Goal: Information Seeking & Learning: Learn about a topic

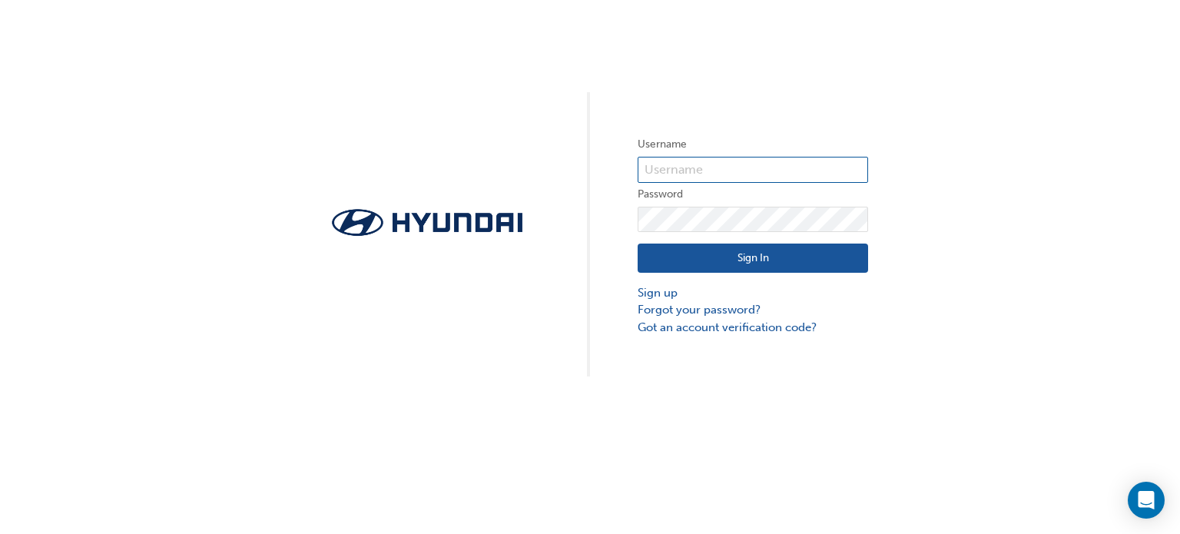
type input "33842"
click at [729, 257] on button "Sign In" at bounding box center [753, 258] width 230 height 29
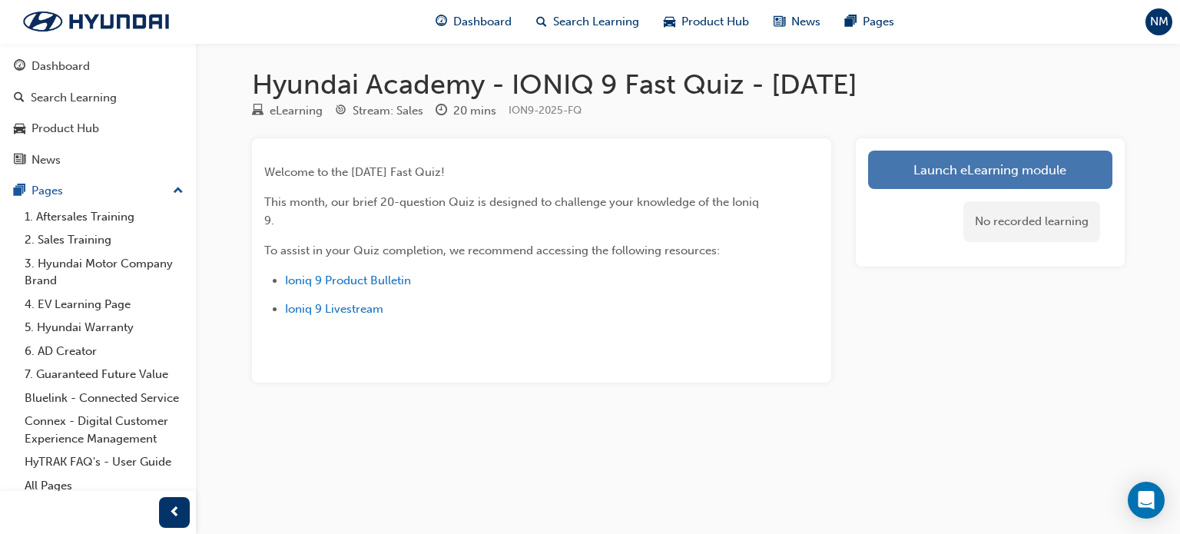
click at [970, 174] on link "Launch eLearning module" at bounding box center [990, 170] width 244 height 38
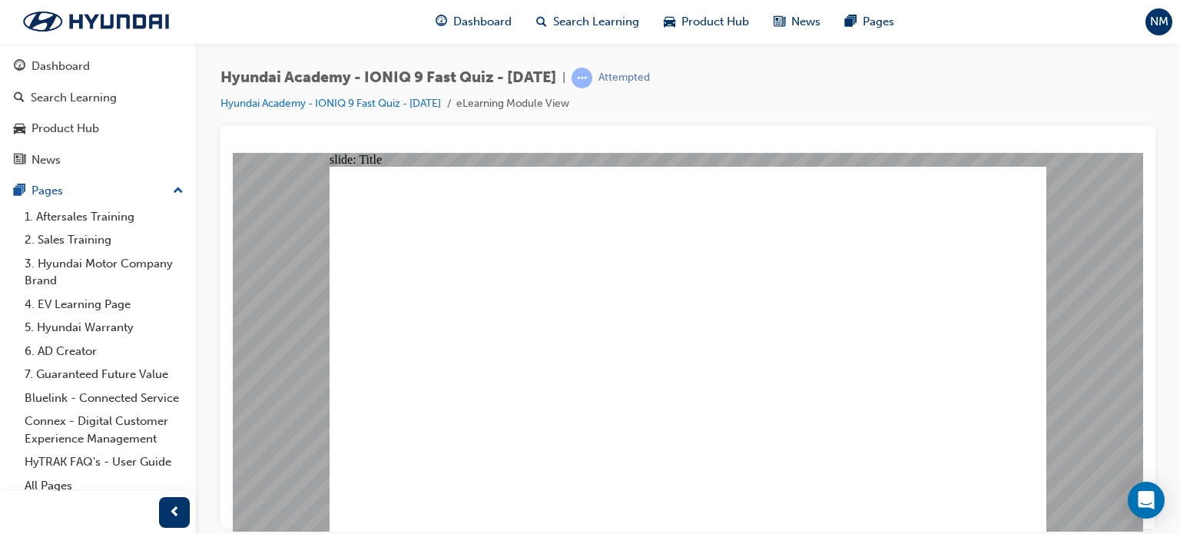
drag, startPoint x: 704, startPoint y: 427, endPoint x: 701, endPoint y: 410, distance: 17.9
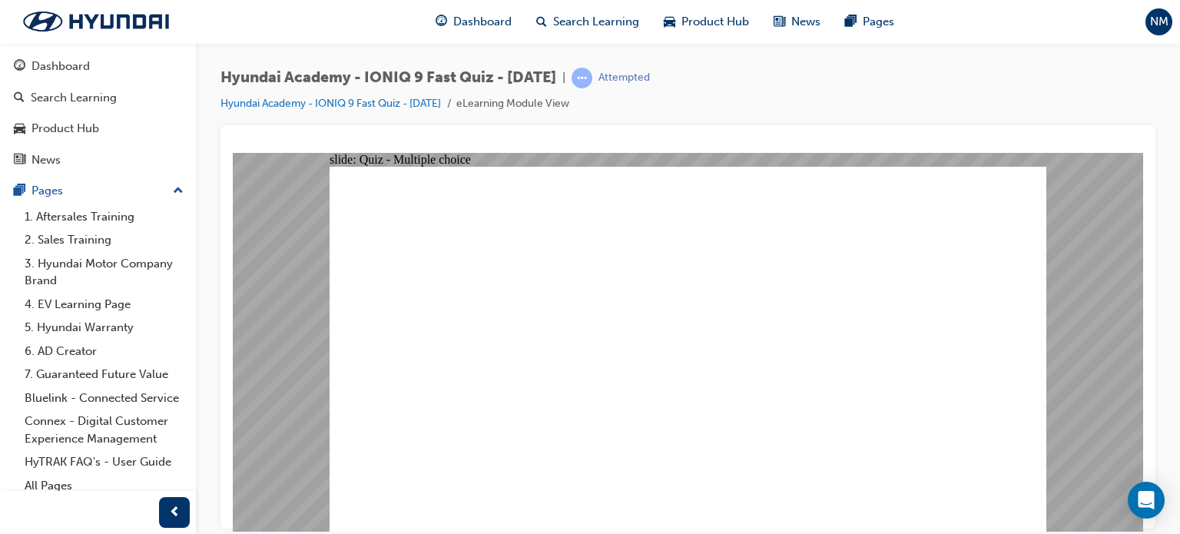
click at [1162, 197] on div "Hyundai Academy - IONIQ 9 Fast Quiz - [DATE] | Attempted Hyundai Academy - IONI…" at bounding box center [688, 269] width 984 height 453
radio input "true"
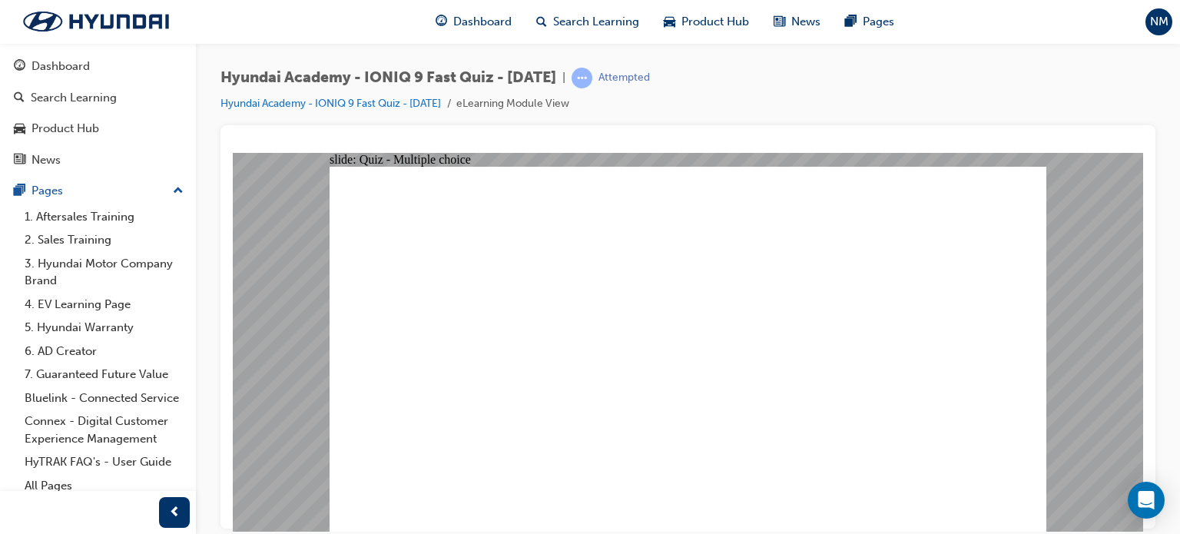
radio input "true"
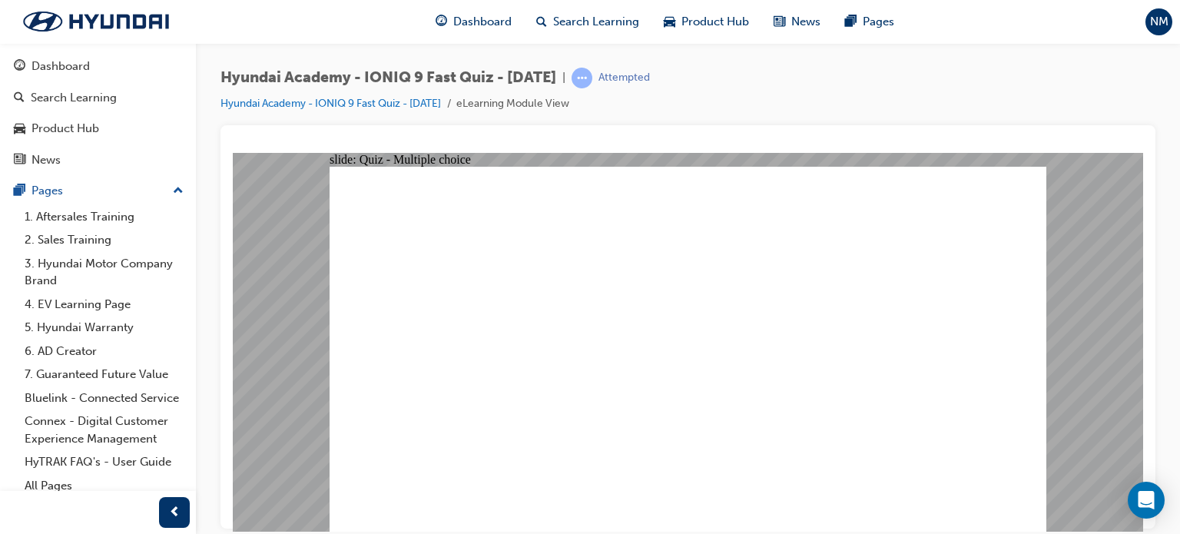
radio input "true"
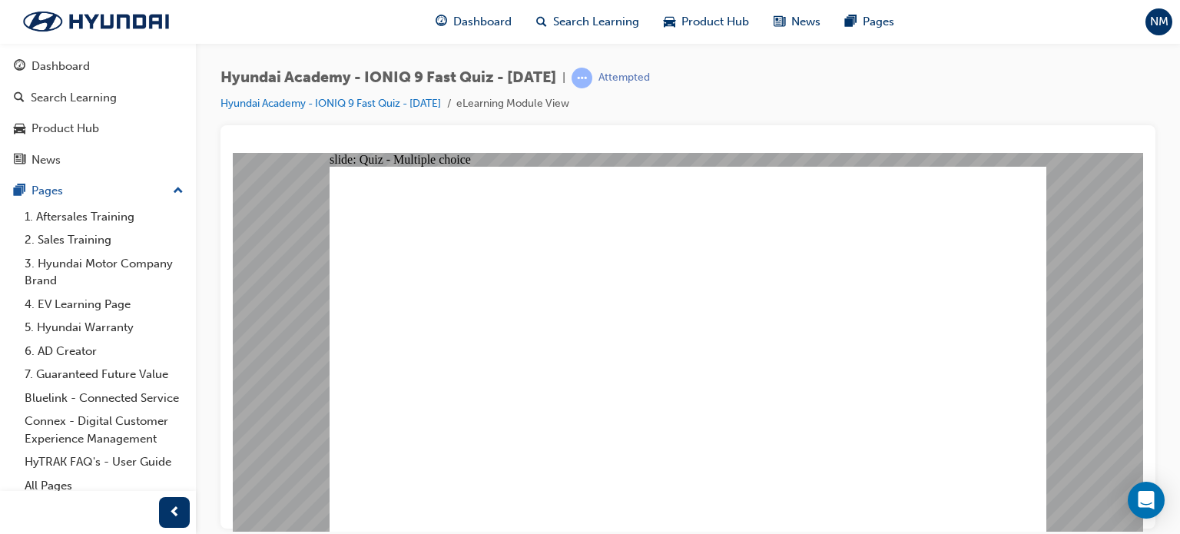
radio input "true"
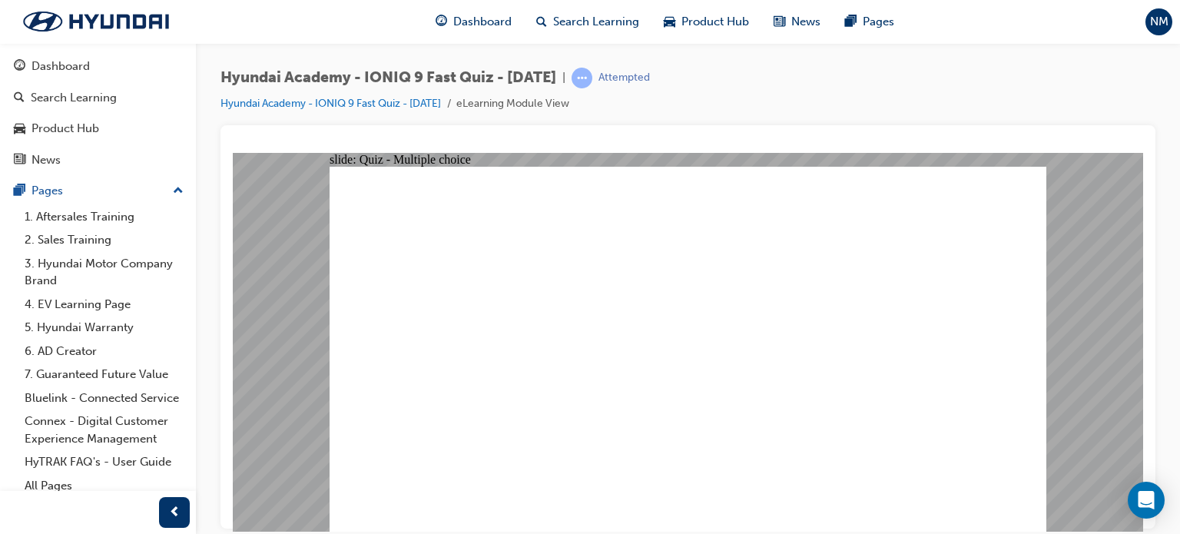
checkbox input "true"
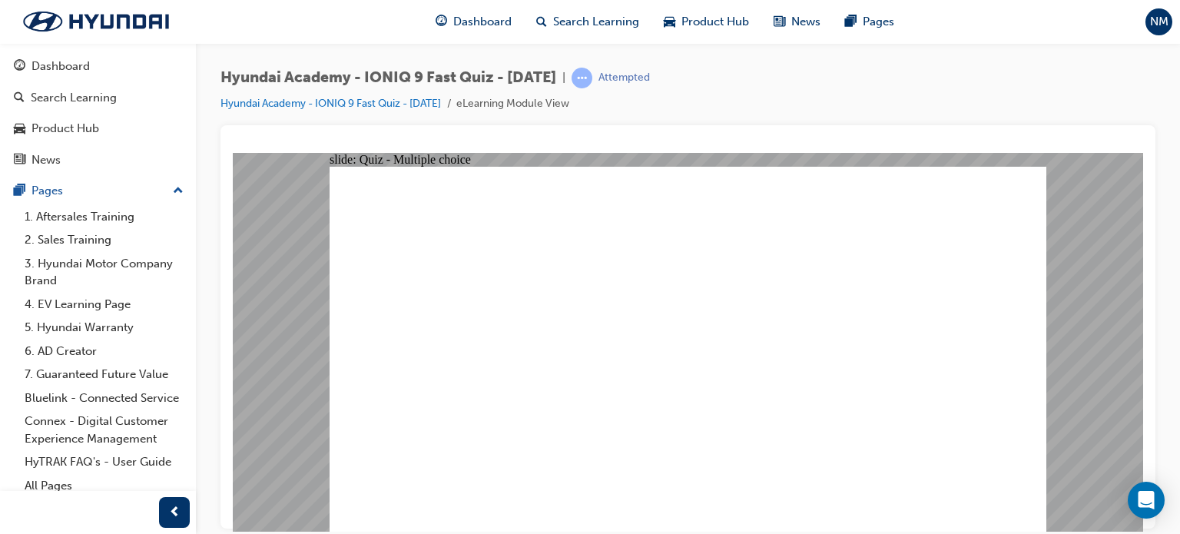
checkbox input "true"
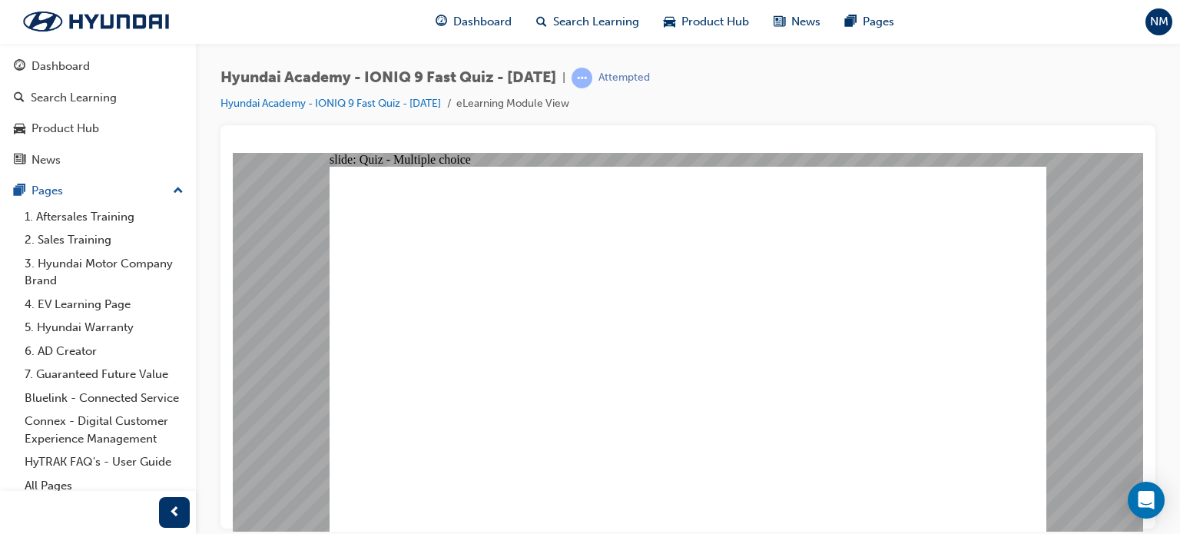
radio input "true"
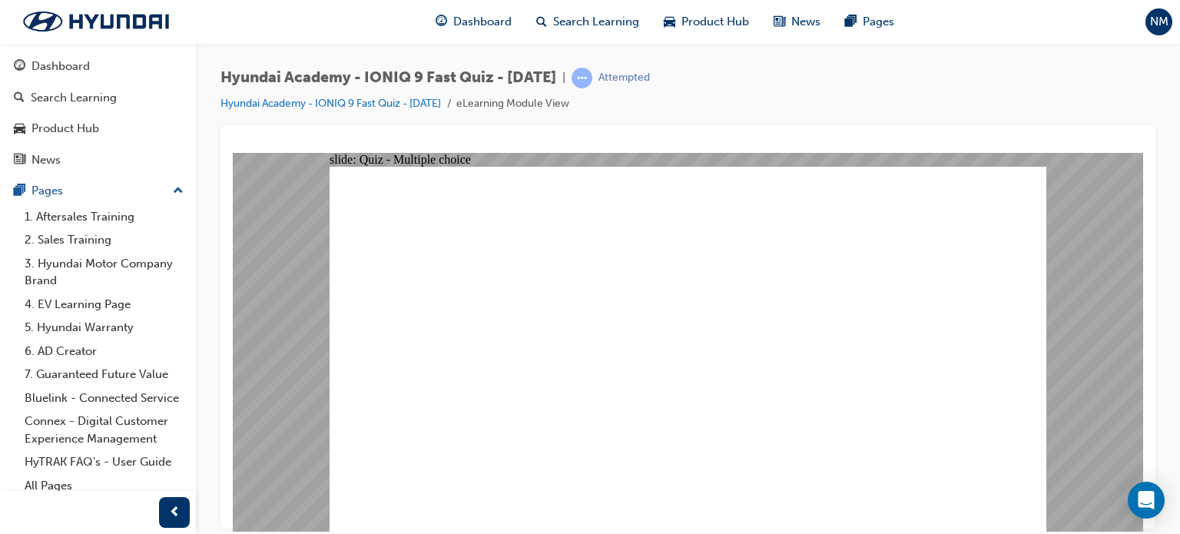
radio input "true"
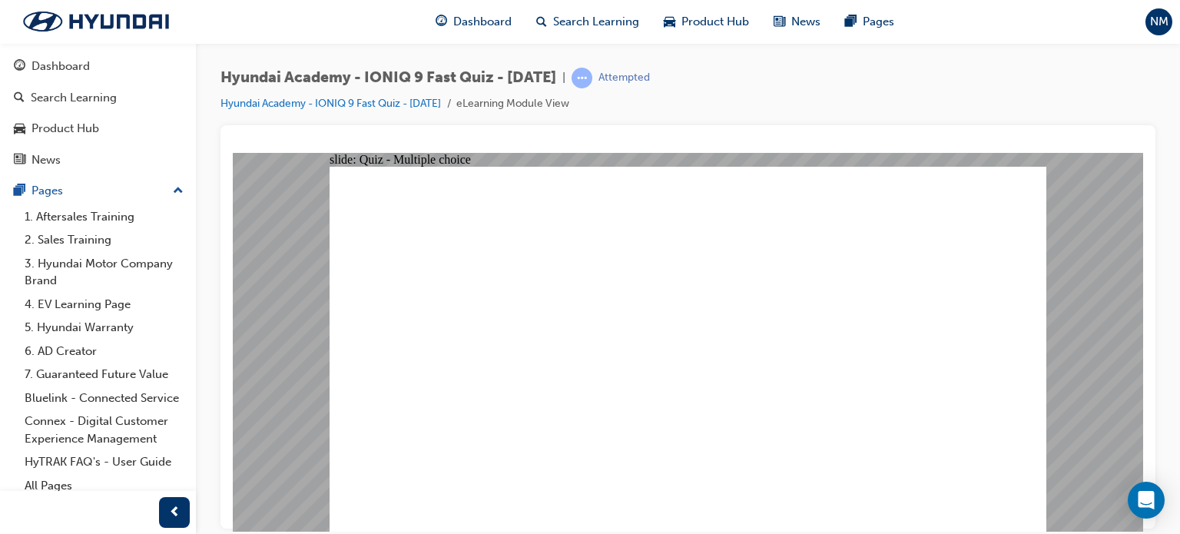
checkbox input "true"
drag, startPoint x: 536, startPoint y: 404, endPoint x: 539, endPoint y: 465, distance: 60.8
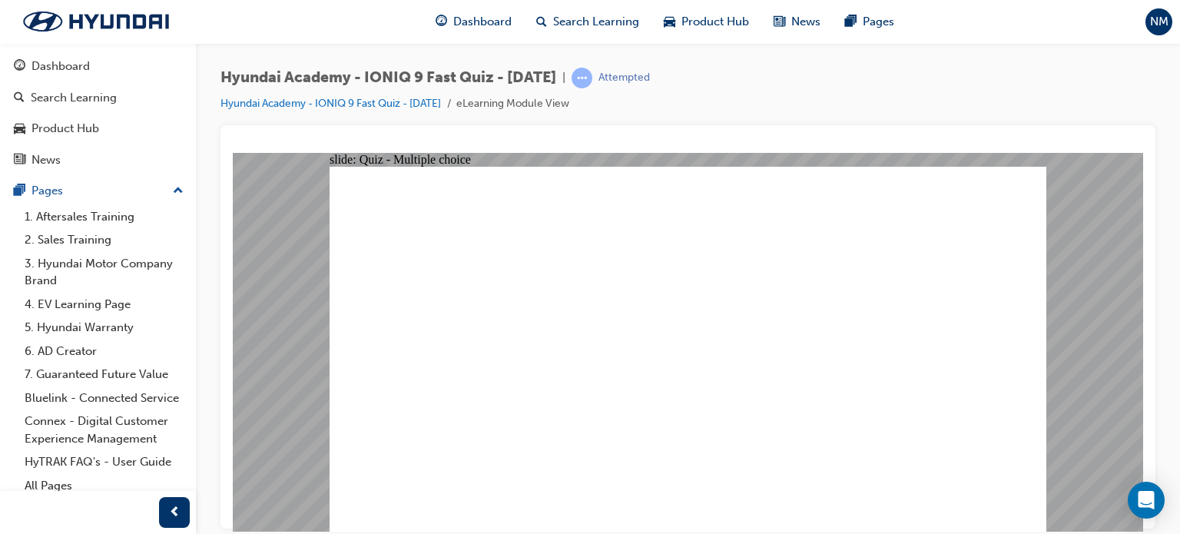
checkbox input "true"
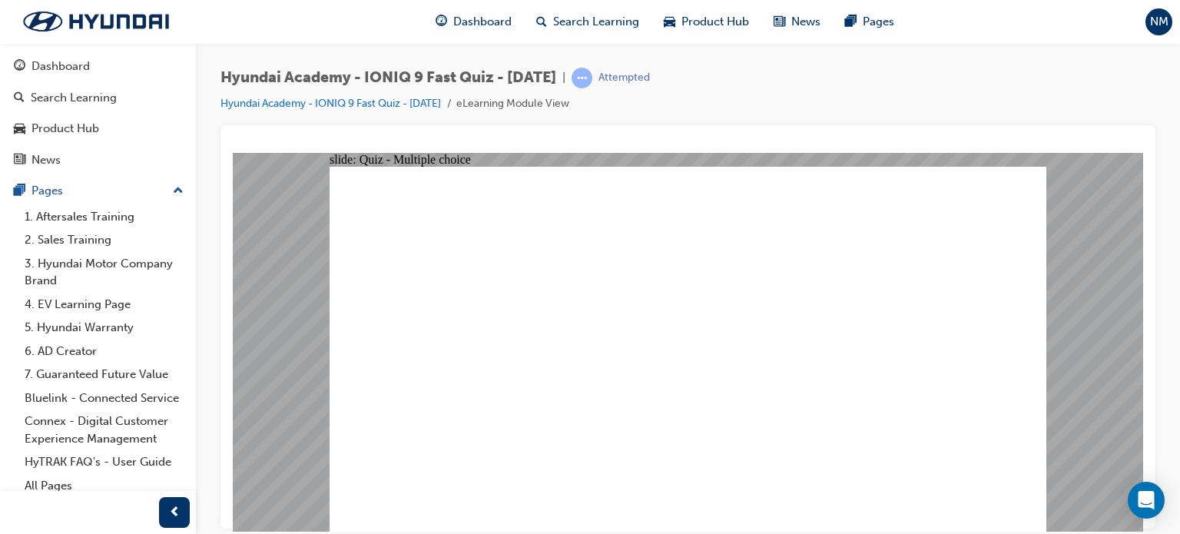
radio input "true"
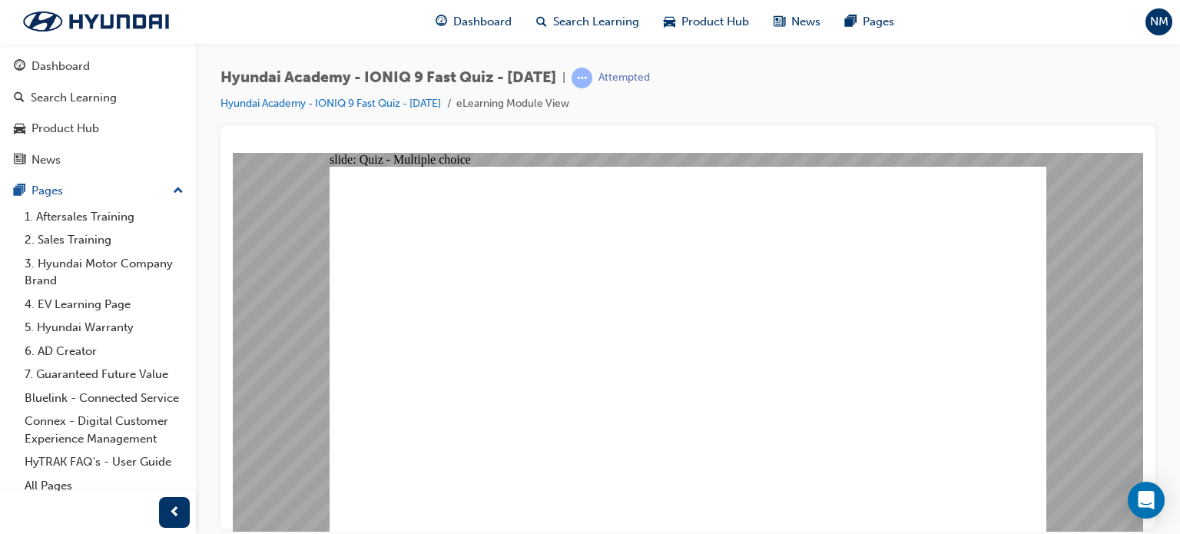
radio input "true"
drag, startPoint x: 538, startPoint y: 394, endPoint x: 1105, endPoint y: 502, distance: 577.3
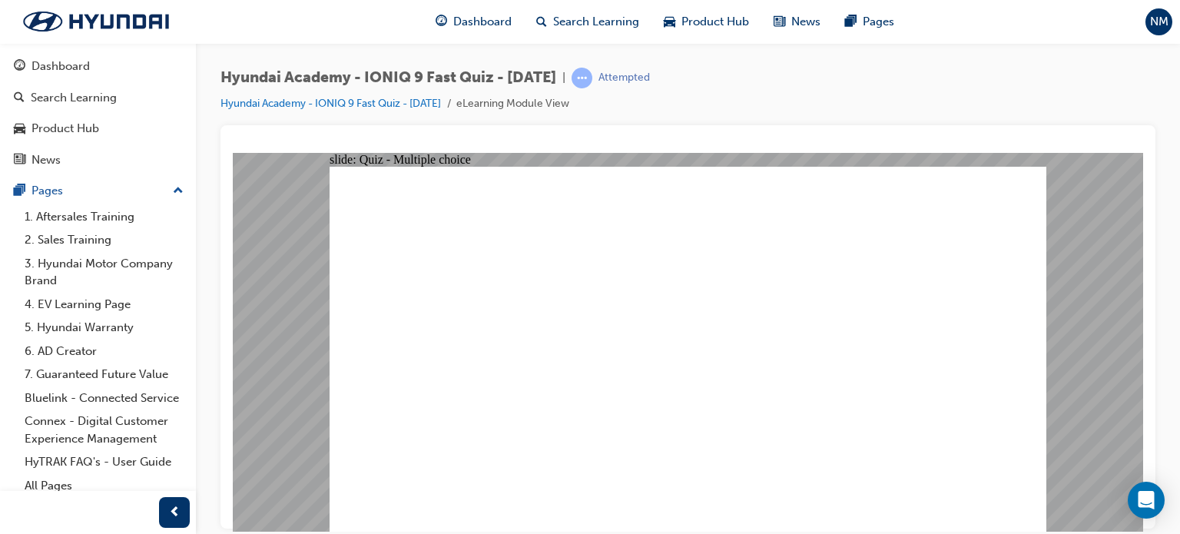
radio input "true"
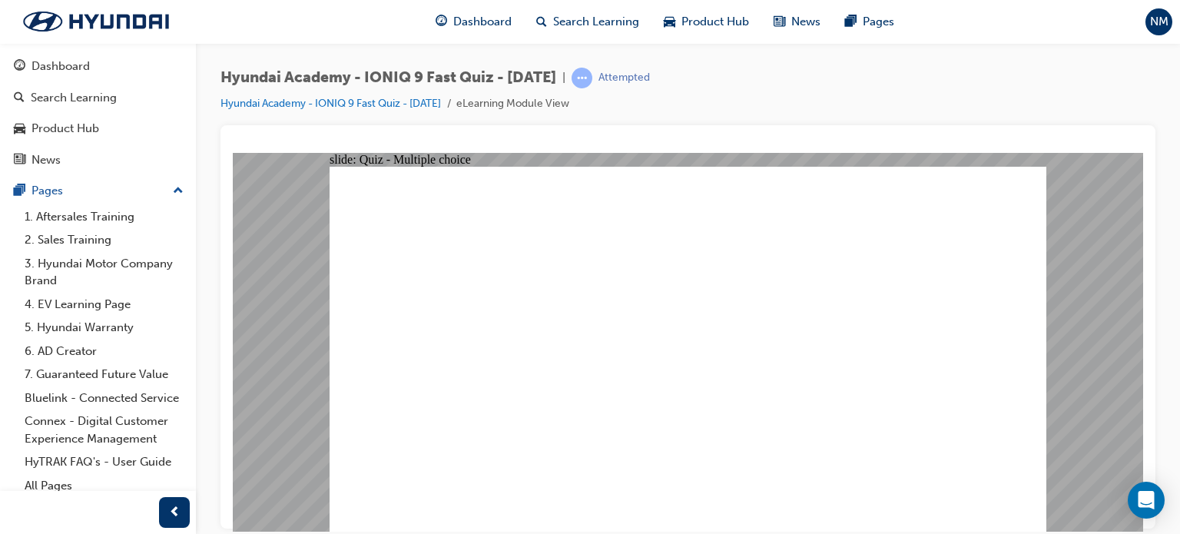
radio input "true"
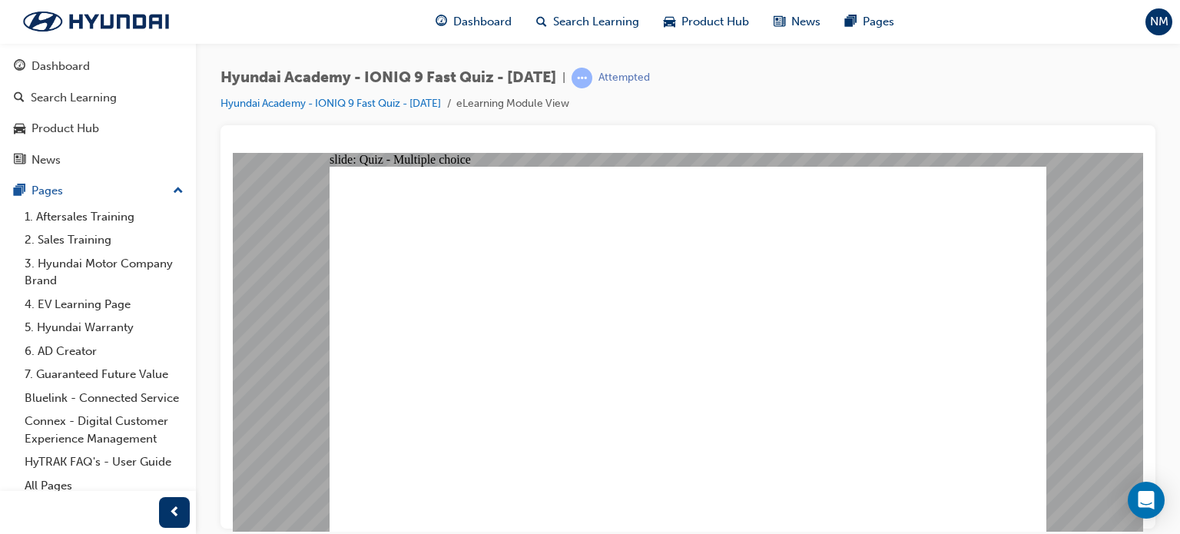
radio input "true"
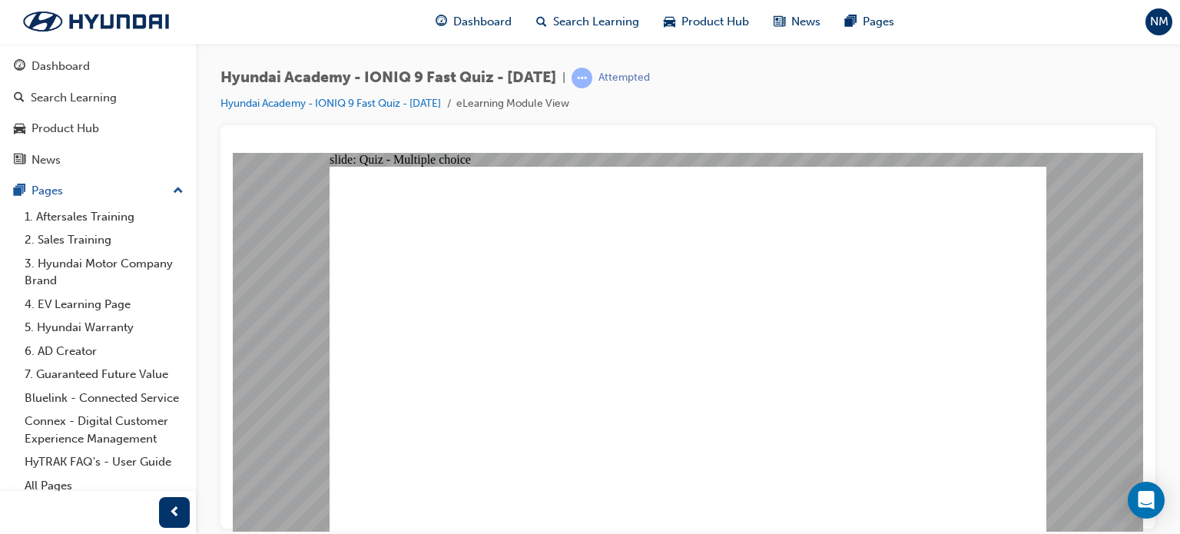
radio input "true"
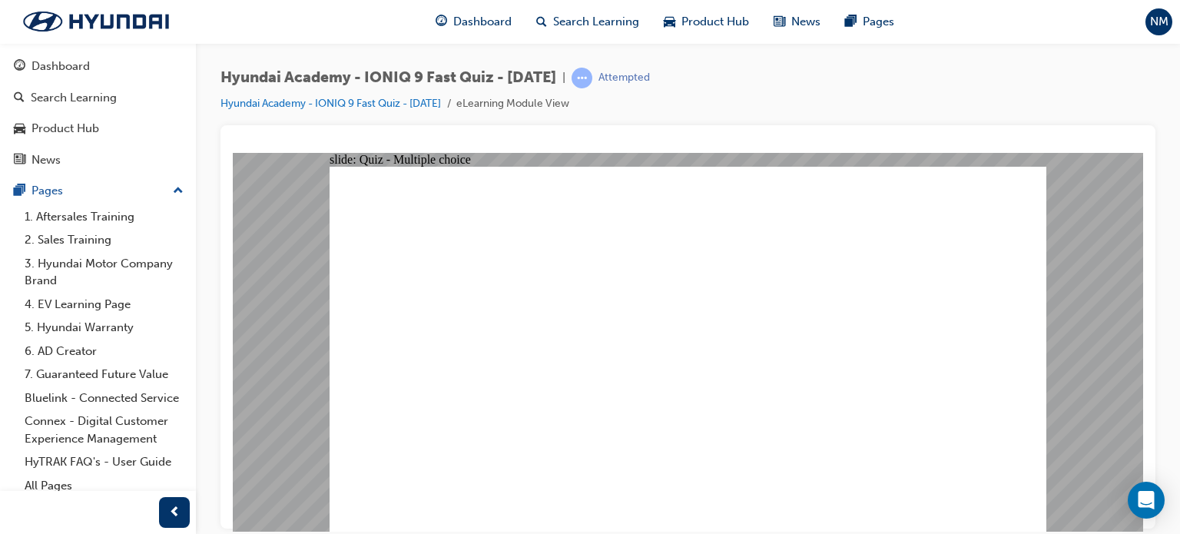
radio input "true"
